Goal: Transaction & Acquisition: Purchase product/service

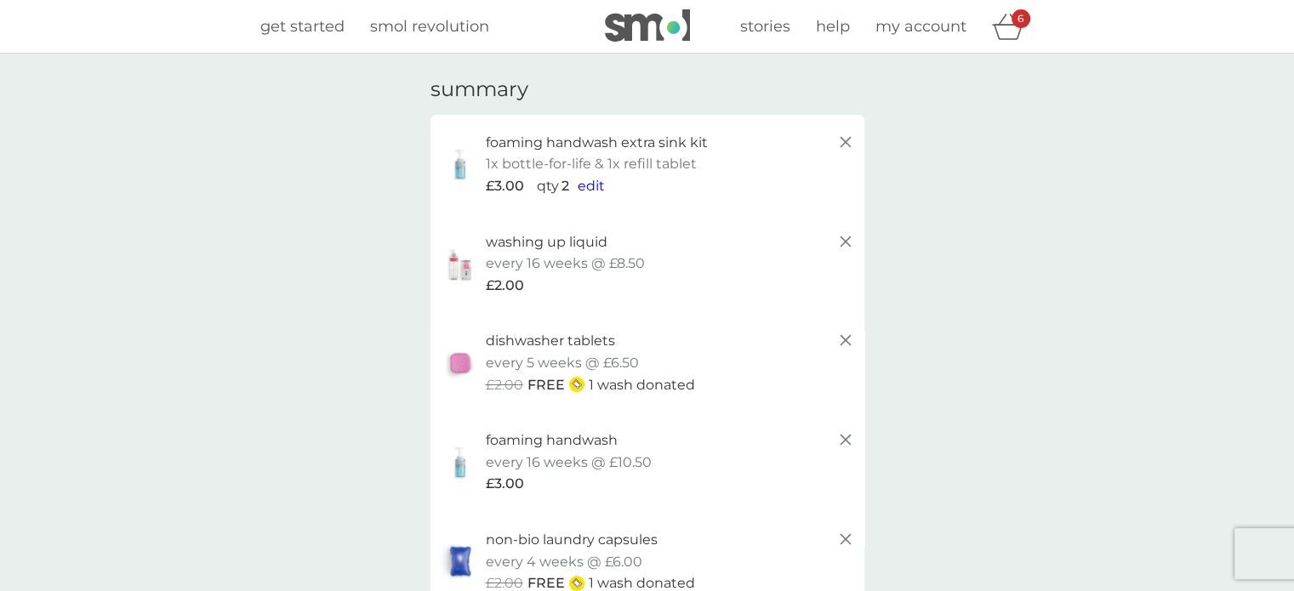
click at [303, 24] on span "get started" at bounding box center [302, 26] width 84 height 19
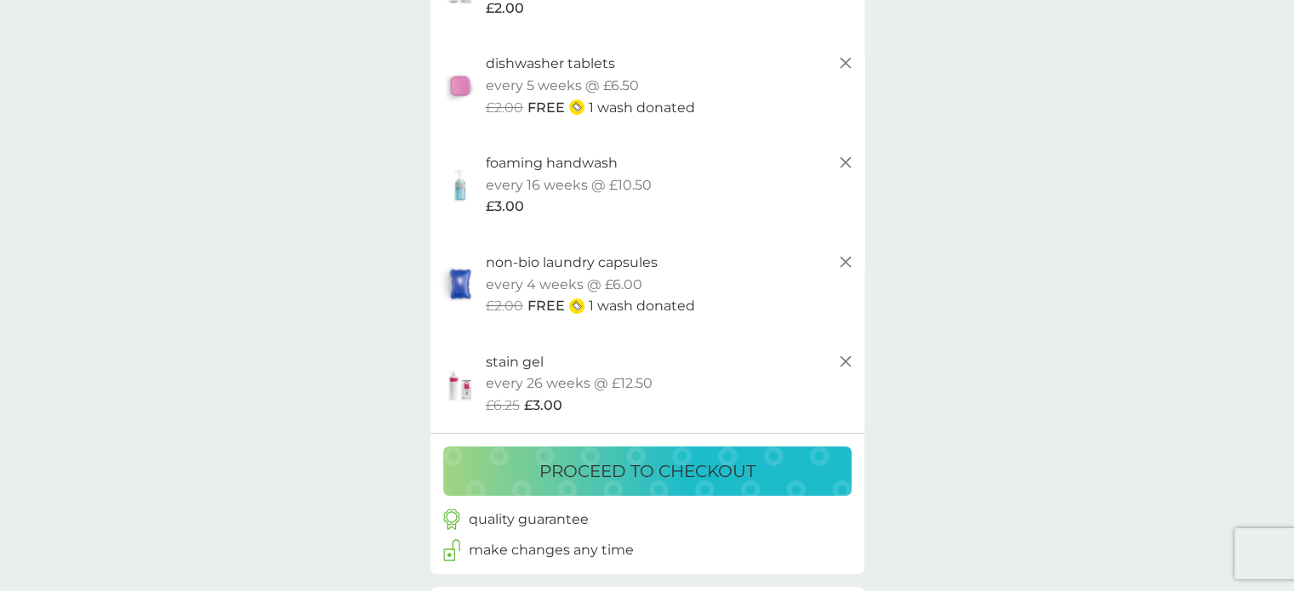
scroll to position [278, 0]
click at [673, 463] on p "proceed to checkout" at bounding box center [647, 470] width 216 height 27
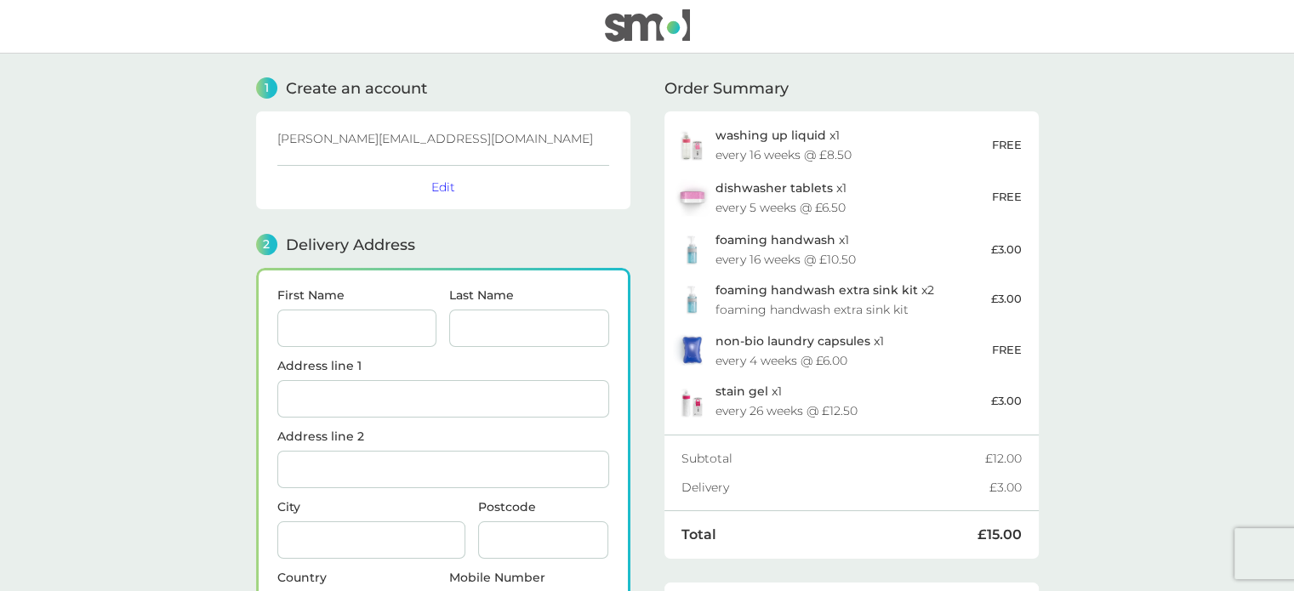
click at [360, 327] on input "First Name" at bounding box center [357, 328] width 160 height 37
type input "Mahdieh"
type input "Ferdousi"
type input "[STREET_ADDRESS]"
type input "[GEOGRAPHIC_DATA]"
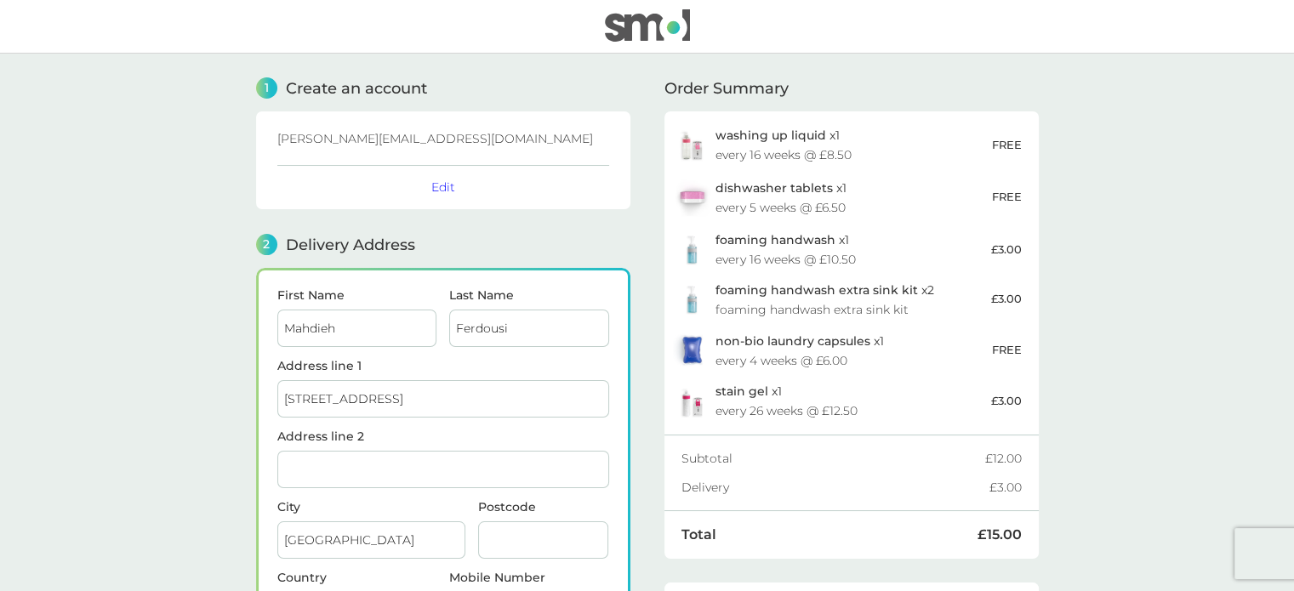
type input "E17 6LT"
type input "07534263114"
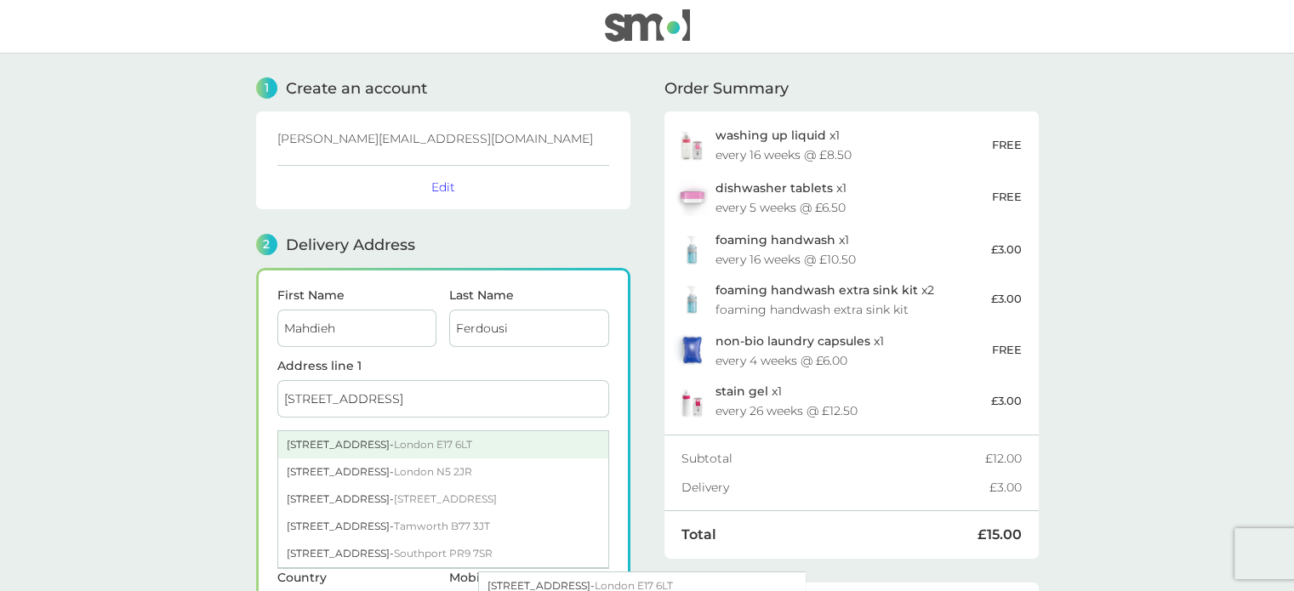
click at [445, 445] on span "London E17 6LT" at bounding box center [433, 444] width 78 height 13
type input "[STREET_ADDRESS]"
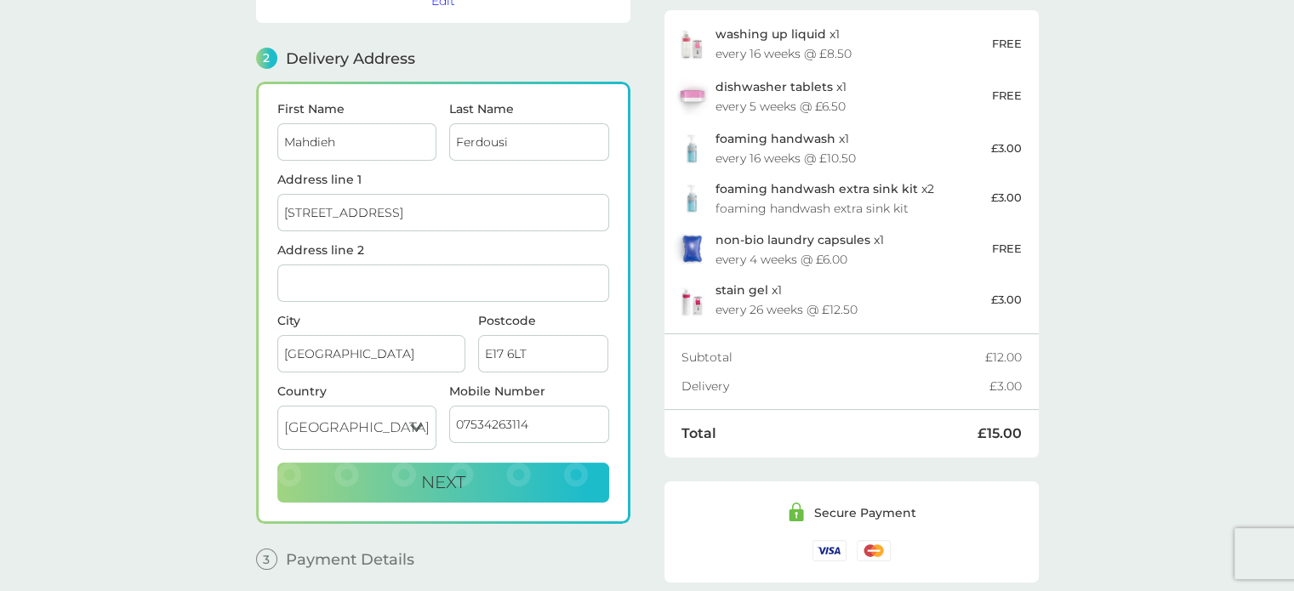
scroll to position [214, 0]
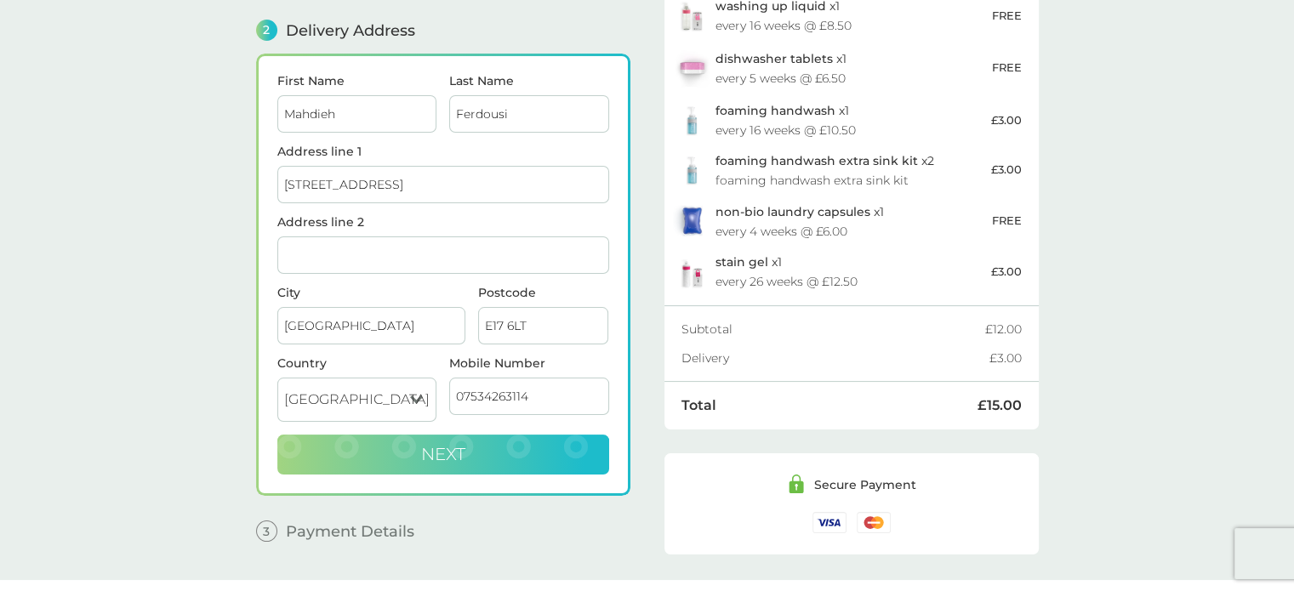
click at [364, 447] on button "Next" at bounding box center [443, 455] width 332 height 41
checkbox input "true"
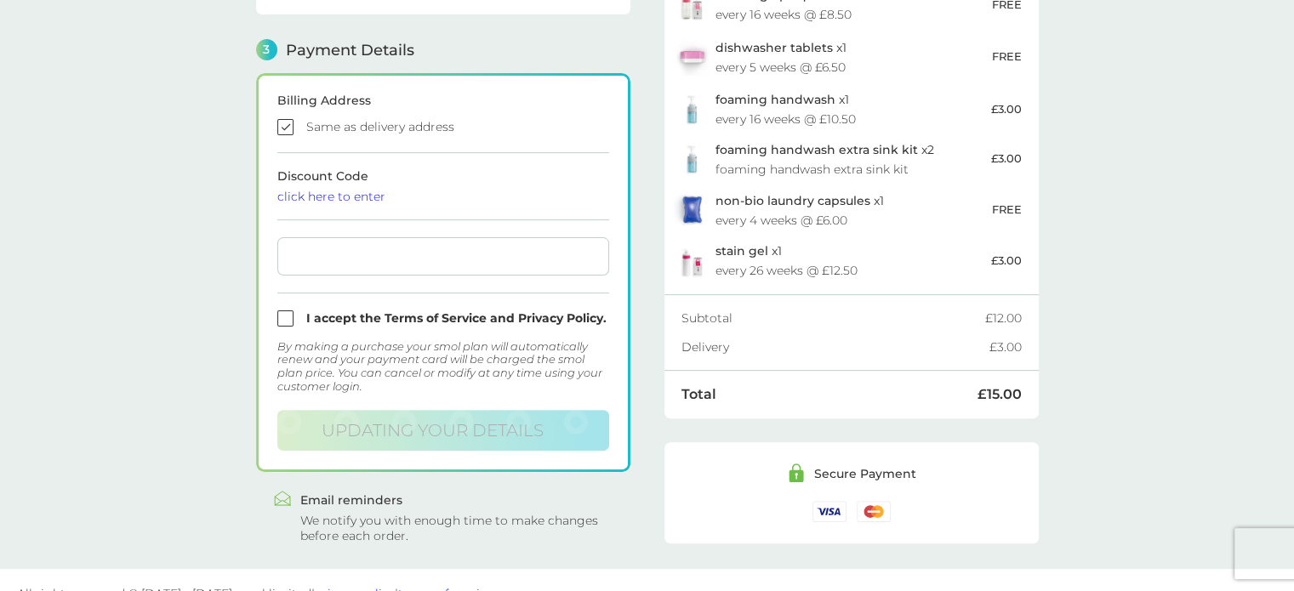
scroll to position [468, 0]
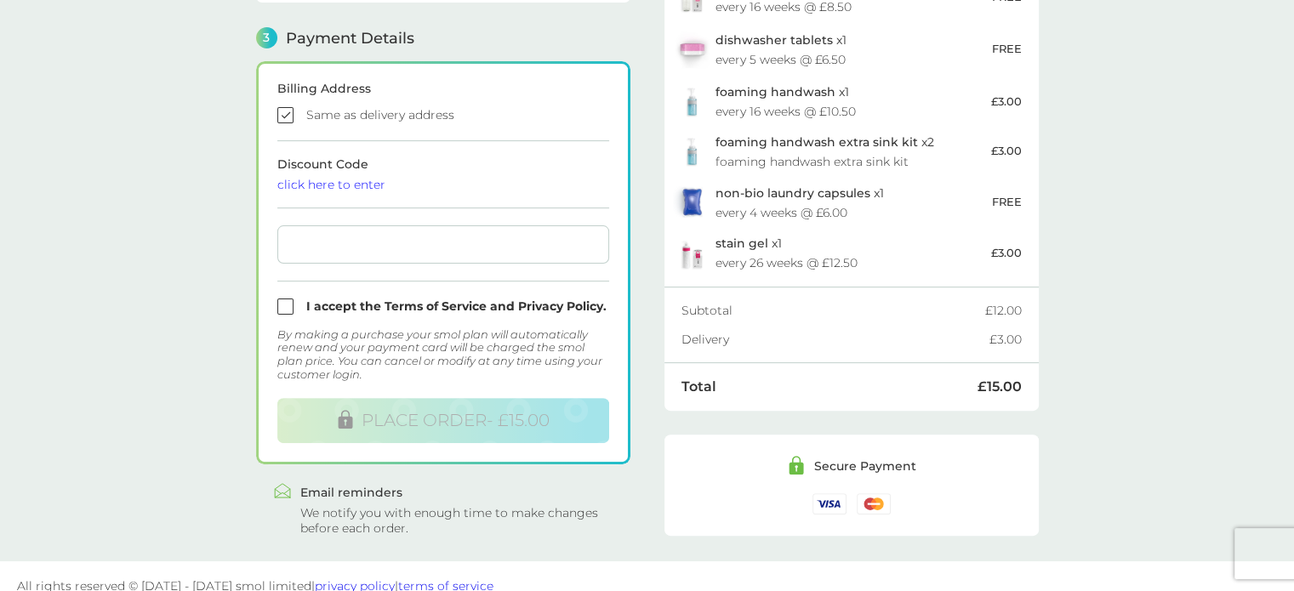
click at [374, 231] on div at bounding box center [443, 244] width 332 height 38
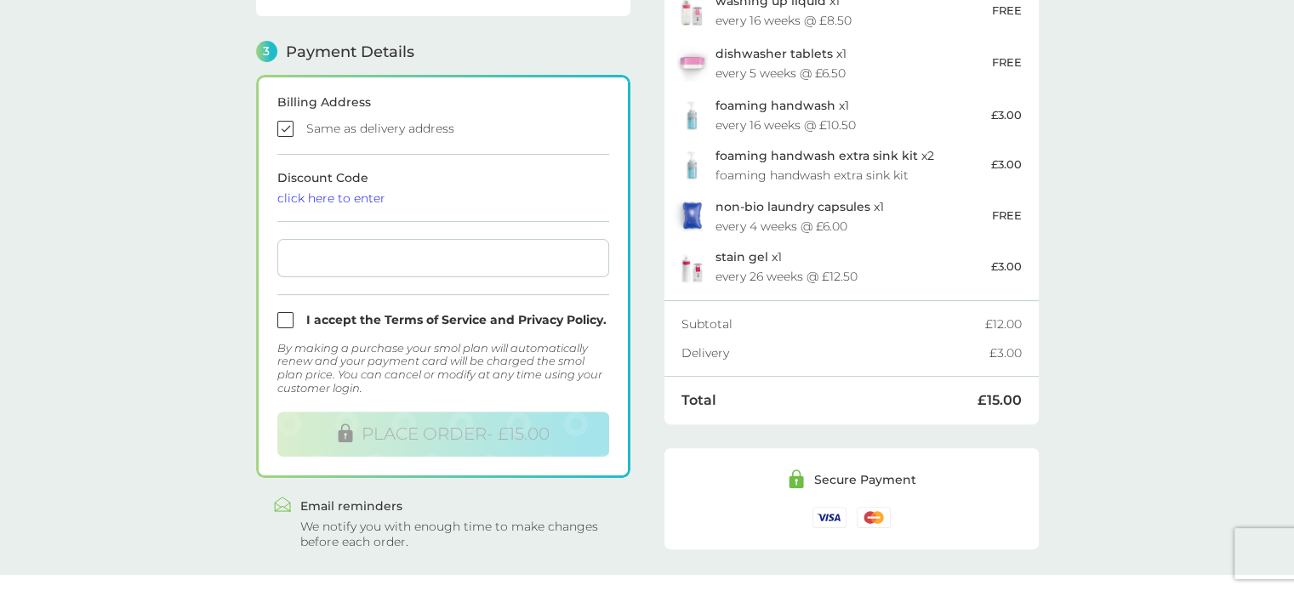
scroll to position [456, 0]
click at [284, 315] on input "checkbox" at bounding box center [443, 319] width 332 height 16
checkbox input "true"
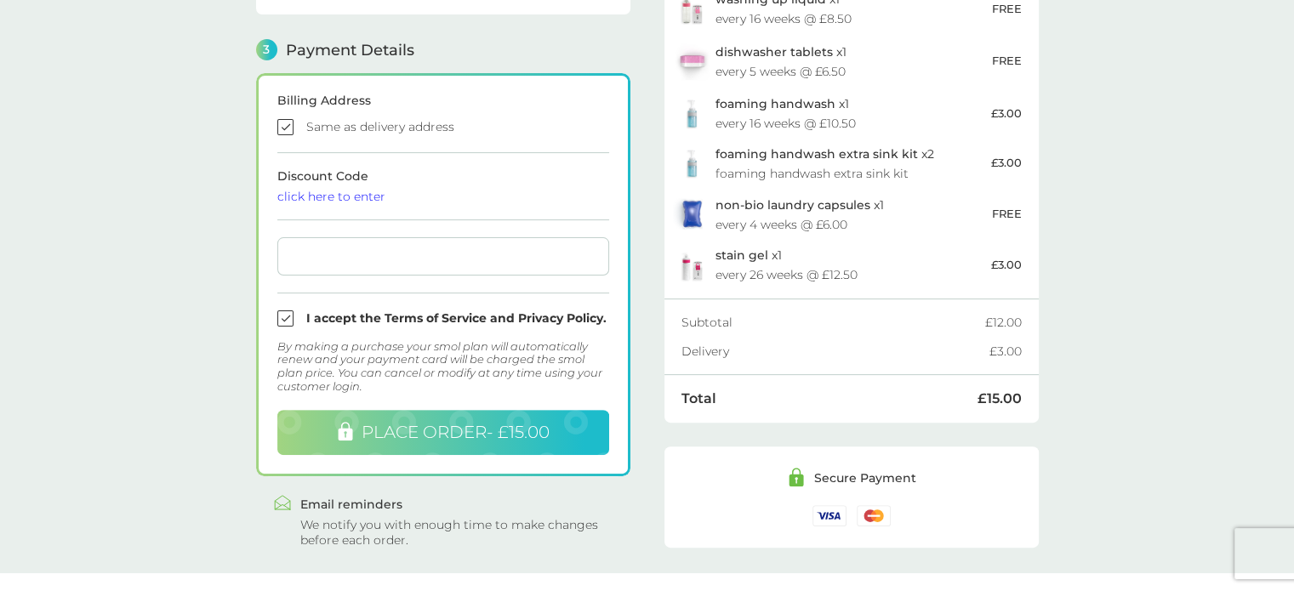
click at [468, 423] on span "PLACE ORDER - £15.00" at bounding box center [456, 432] width 188 height 20
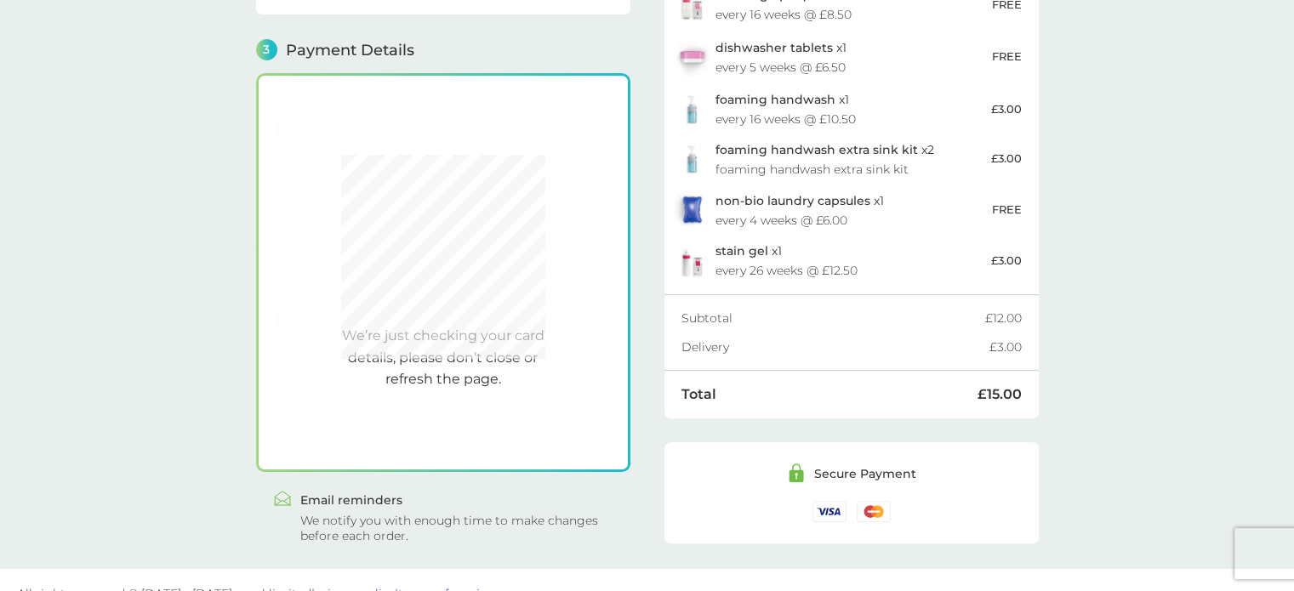
scroll to position [468, 0]
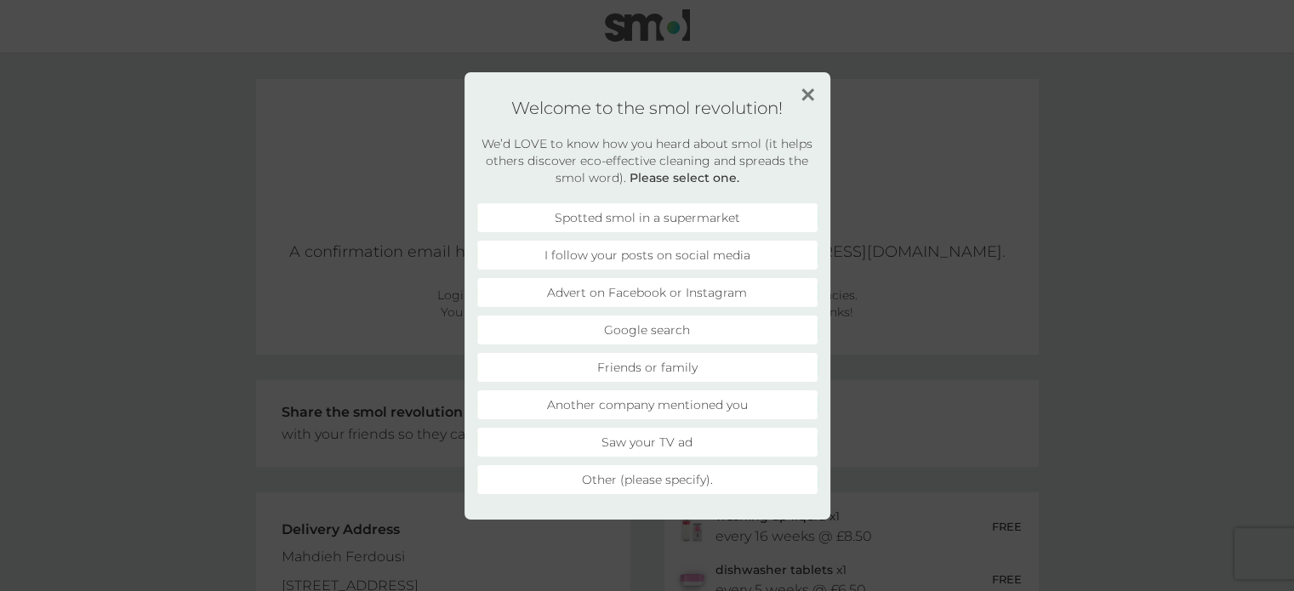
click at [808, 94] on img at bounding box center [807, 94] width 13 height 13
